Goal: Task Accomplishment & Management: Manage account settings

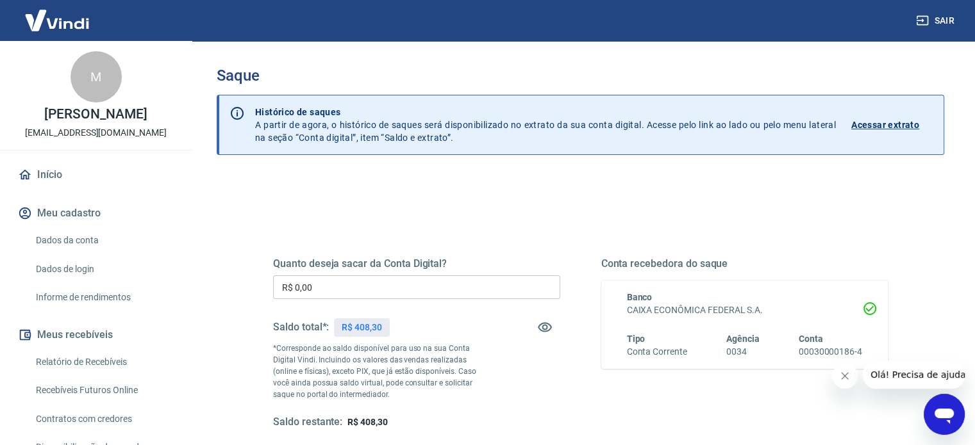
click at [481, 268] on h5 "Quanto deseja sacar da Conta Digital?" at bounding box center [416, 264] width 287 height 13
click at [475, 276] on input "R$ 0,00" at bounding box center [416, 288] width 287 height 24
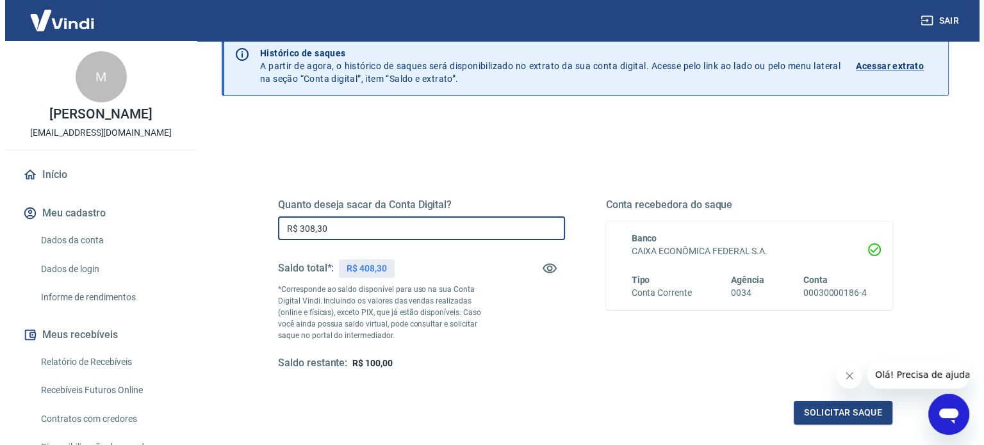
scroll to position [128, 0]
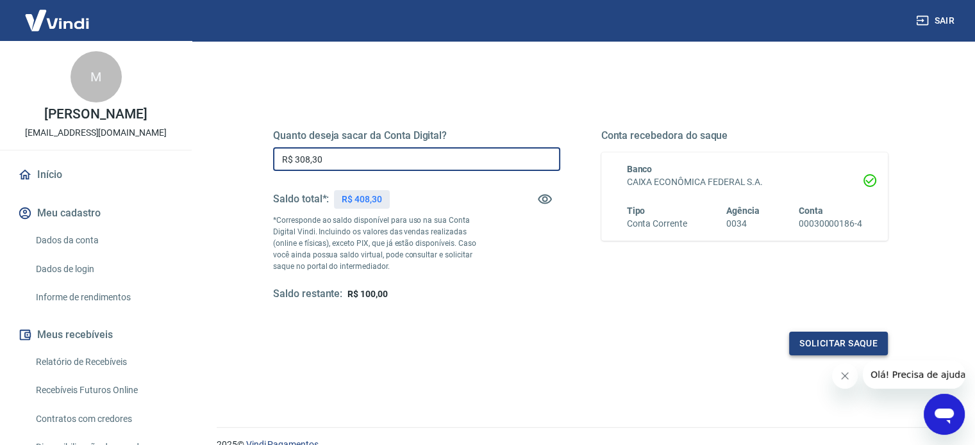
type input "R$ 308,30"
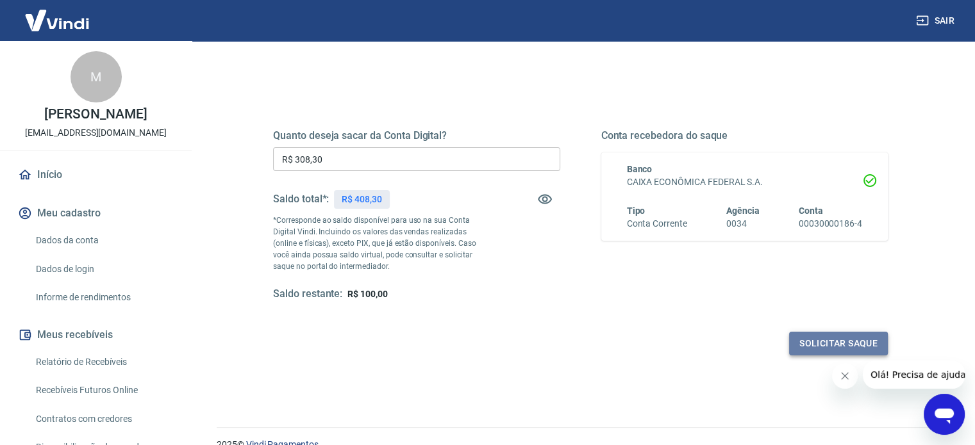
click at [809, 351] on button "Solicitar saque" at bounding box center [838, 344] width 99 height 24
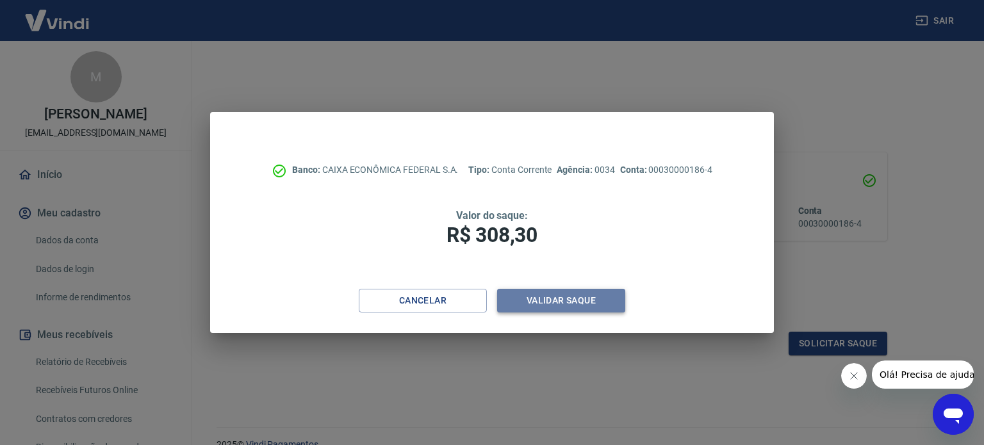
click at [547, 305] on button "Validar saque" at bounding box center [561, 301] width 128 height 24
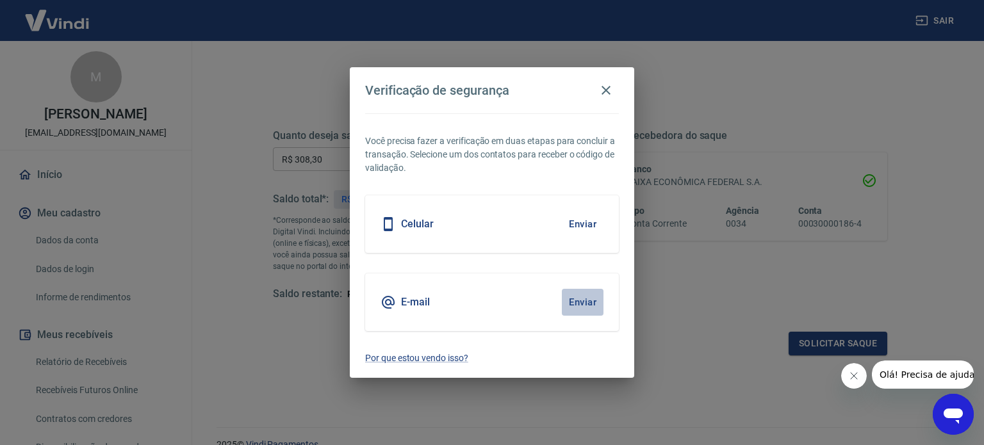
click at [585, 302] on button "Enviar" at bounding box center [583, 302] width 42 height 27
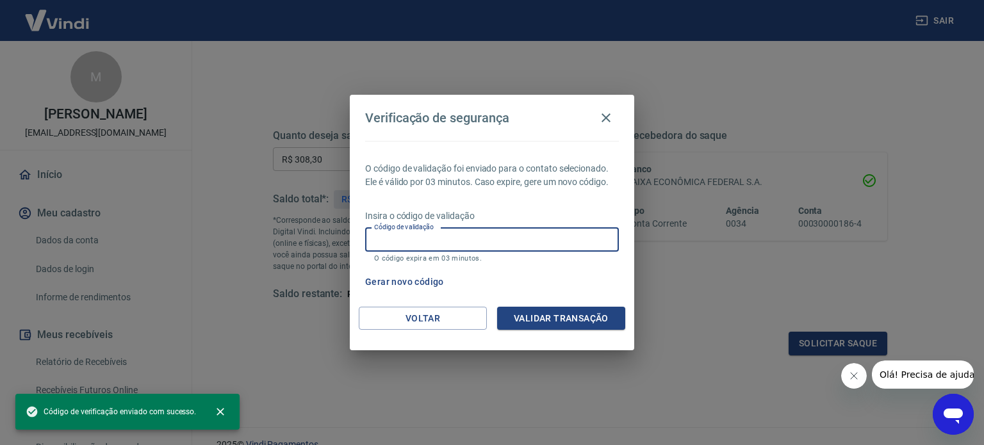
click at [519, 232] on input "Código de validação" at bounding box center [492, 240] width 254 height 24
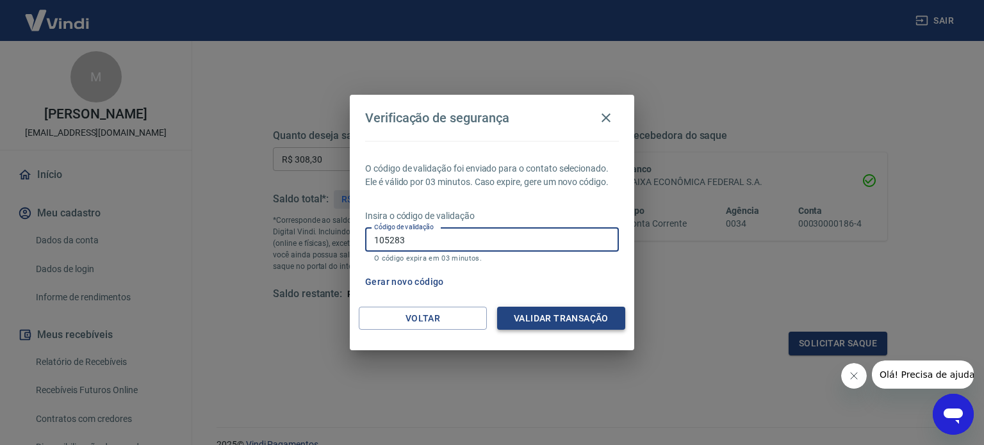
type input "105283"
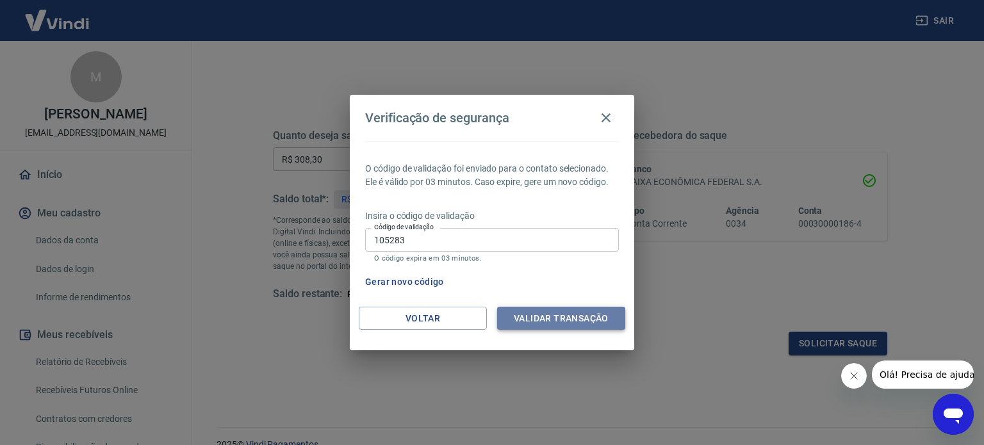
click at [536, 317] on button "Validar transação" at bounding box center [561, 319] width 128 height 24
